Goal: Navigation & Orientation: Find specific page/section

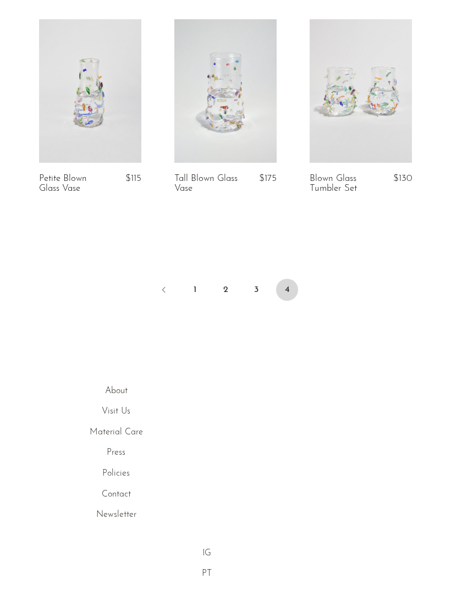
scroll to position [1312, 0]
click at [258, 288] on link "3" at bounding box center [256, 290] width 22 height 22
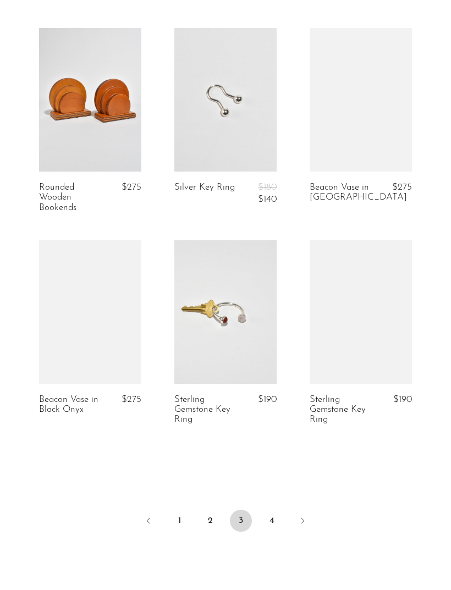
scroll to position [2127, 0]
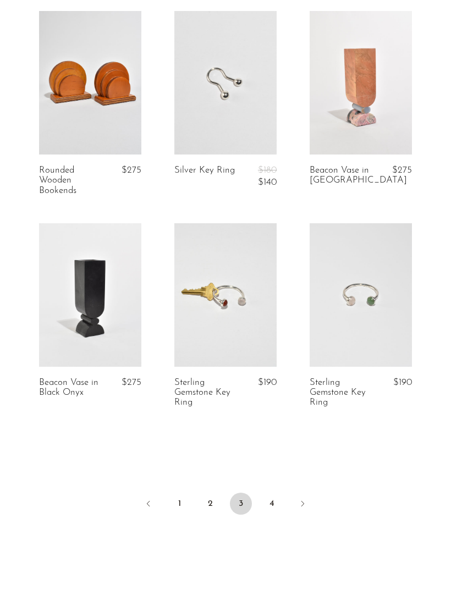
click at [212, 506] on link "2" at bounding box center [210, 504] width 22 height 22
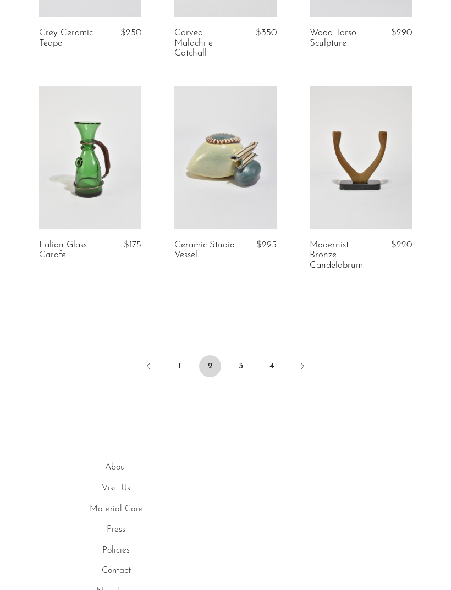
scroll to position [2313, 0]
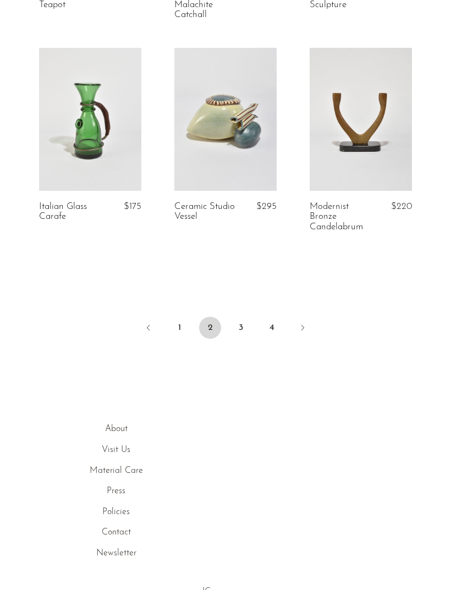
click at [184, 322] on link "1" at bounding box center [179, 328] width 22 height 22
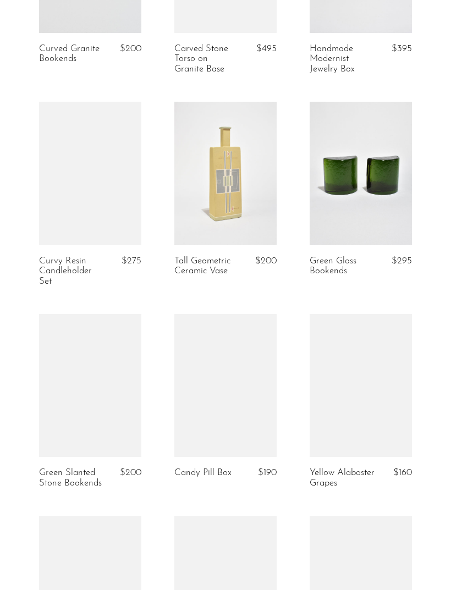
scroll to position [1646, 0]
